Goal: Task Accomplishment & Management: Use online tool/utility

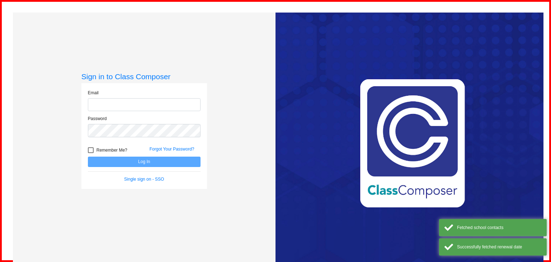
click at [199, 87] on div "Email Password Remember Me? Forgot Your Password? Log In Single sign on - SSO" at bounding box center [143, 136] width 125 height 106
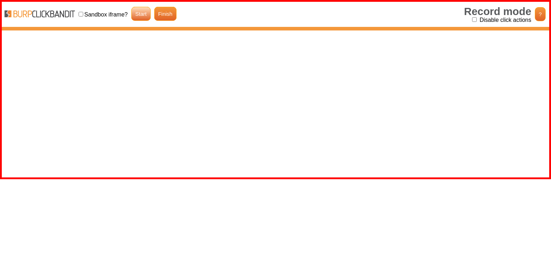
click at [141, 17] on link "Start" at bounding box center [140, 14] width 19 height 14
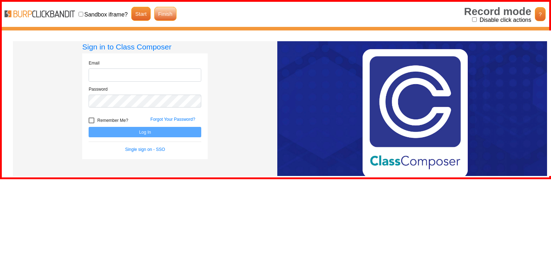
click at [161, 14] on link "Finish" at bounding box center [165, 14] width 22 height 14
click at [153, 151] on link "Single sign on - SSO" at bounding box center [145, 149] width 40 height 5
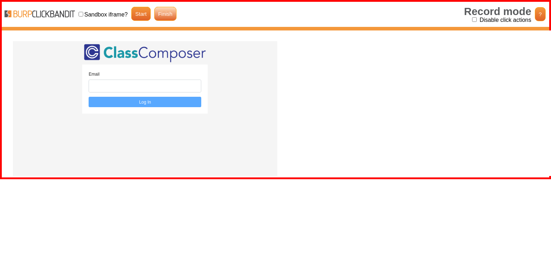
click at [160, 15] on link "Finish" at bounding box center [165, 14] width 22 height 14
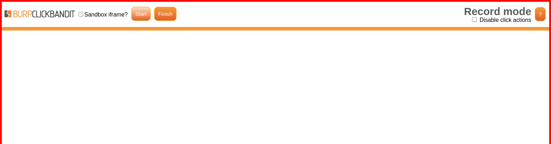
click at [144, 10] on link "Start" at bounding box center [140, 14] width 19 height 14
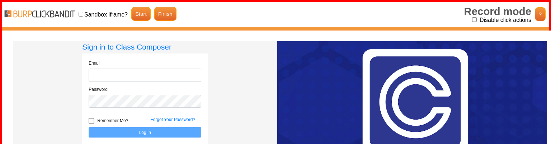
click at [473, 19] on input "Disable click actions" at bounding box center [474, 19] width 5 height 5
checkbox input "true"
click at [219, 72] on div "Sign in to Class Composer Email Password Remember Me? Forgot Your Password? Log…" at bounding box center [145, 114] width 264 height 146
click at [169, 14] on link "Finish" at bounding box center [165, 14] width 22 height 14
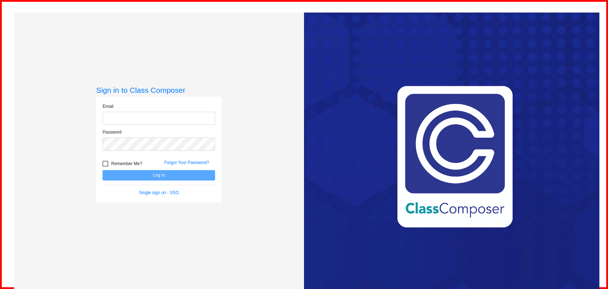
click at [251, 158] on div "Sign in to Class Composer Email Password Remember Me? Forgot Your Password? Log…" at bounding box center [159, 157] width 290 height 289
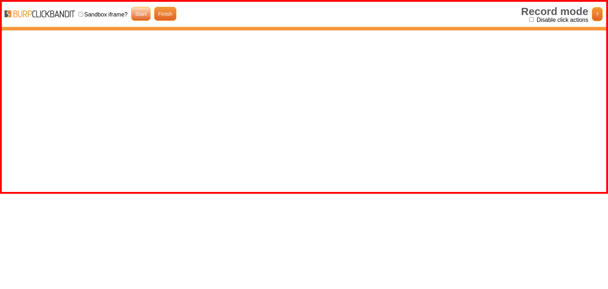
click at [138, 15] on link "Start" at bounding box center [140, 14] width 19 height 14
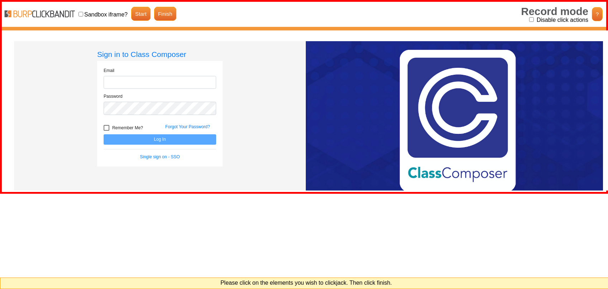
click at [249, 103] on div "Sign in to Class Composer Email Password Remember Me? Forgot Your Password? Log…" at bounding box center [160, 121] width 292 height 160
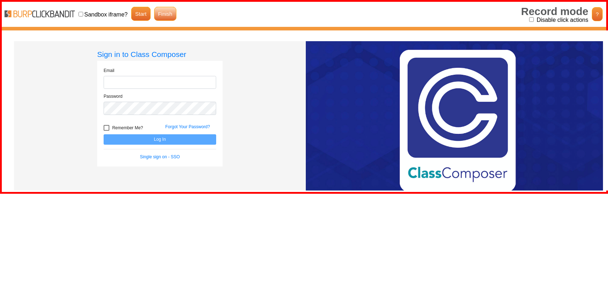
click at [162, 11] on link "Finish" at bounding box center [165, 14] width 22 height 14
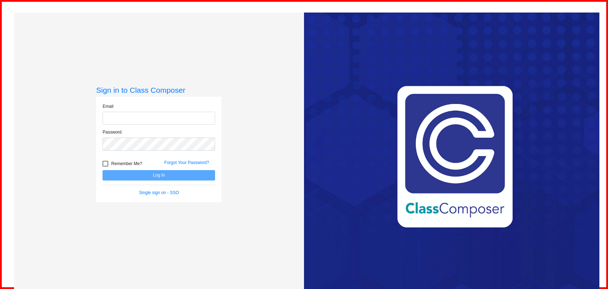
click at [255, 136] on div "Sign in to Class Composer Email Password Remember Me? Forgot Your Password? Log…" at bounding box center [159, 157] width 290 height 289
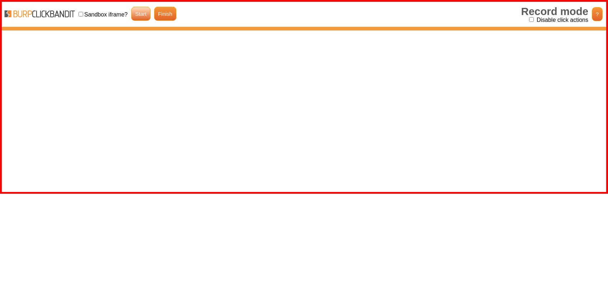
click at [145, 15] on link "Start" at bounding box center [140, 14] width 19 height 14
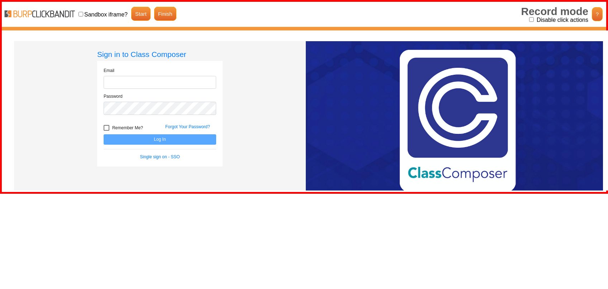
drag, startPoint x: 531, startPoint y: 20, endPoint x: 526, endPoint y: 21, distance: 4.5
click at [512, 10] on div at bounding box center [304, 14] width 604 height 25
click at [531, 18] on input "Disable click actions" at bounding box center [531, 19] width 5 height 5
checkbox input "true"
click at [158, 16] on link "Finish" at bounding box center [165, 14] width 22 height 14
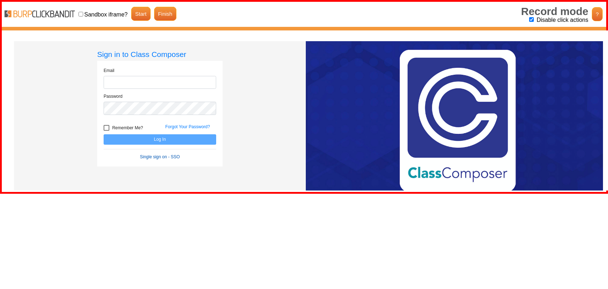
click at [174, 156] on link "Single sign on - SSO" at bounding box center [160, 157] width 40 height 5
click at [169, 15] on link "Finish" at bounding box center [165, 14] width 22 height 14
